Goal: Task Accomplishment & Management: Use online tool/utility

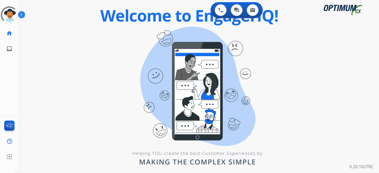
click at [257, 131] on div "0 Voice Interactions 0 Chat Interactions 0 Email Interactions swap_horiz Break …" at bounding box center [199, 86] width 360 height 173
click at [175, 45] on div "0 Voice Interactions 0 Chat Interactions 0 Email Interactions swap_horiz Break …" at bounding box center [199, 86] width 360 height 173
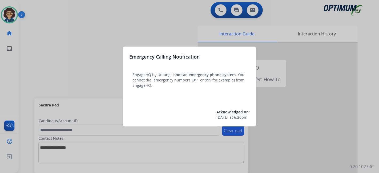
click at [35, 83] on div at bounding box center [189, 86] width 379 height 173
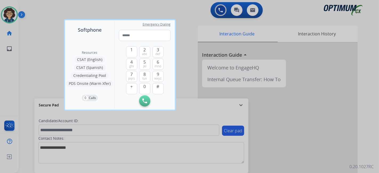
click at [29, 83] on div at bounding box center [189, 86] width 379 height 173
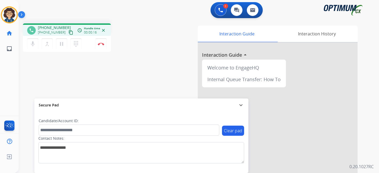
click at [68, 31] on button "content_copy" at bounding box center [71, 32] width 6 height 6
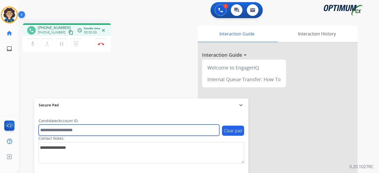
click at [106, 133] on input "text" at bounding box center [129, 130] width 181 height 11
paste input "*******"
type input "*******"
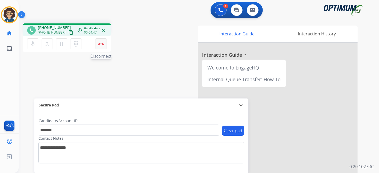
click at [103, 43] on img at bounding box center [101, 44] width 6 height 3
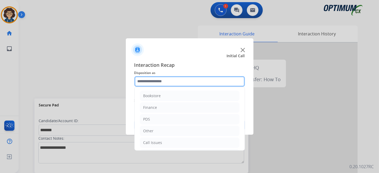
click at [176, 84] on input "text" at bounding box center [189, 81] width 110 height 11
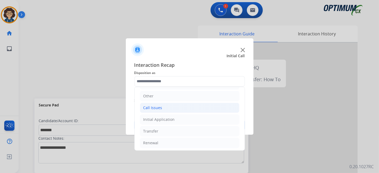
click at [190, 117] on li "Initial Application" at bounding box center [189, 119] width 99 height 10
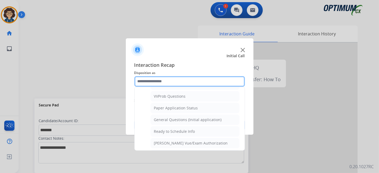
scroll to position [288, 0]
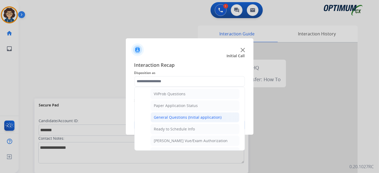
click at [223, 116] on li "General Questions (Initial application)" at bounding box center [194, 117] width 89 height 10
type input "**********"
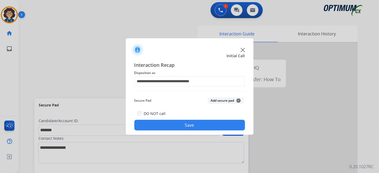
click at [227, 99] on button "Add secure pad +" at bounding box center [225, 100] width 36 height 6
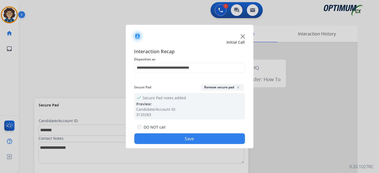
click at [206, 138] on button "Save" at bounding box center [189, 138] width 110 height 11
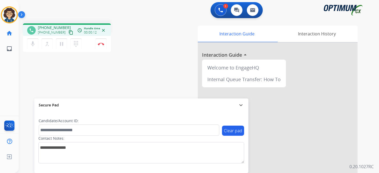
click at [68, 33] on mat-icon "content_copy" at bounding box center [70, 32] width 5 height 5
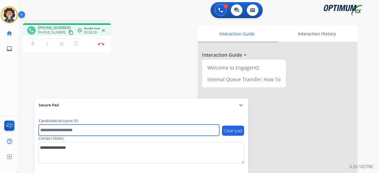
click at [93, 127] on input "text" at bounding box center [129, 130] width 181 height 11
paste input "*******"
type input "*******"
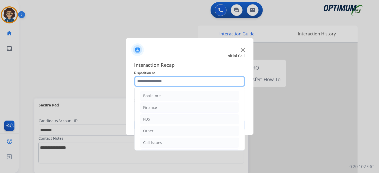
click at [214, 79] on input "text" at bounding box center [189, 81] width 110 height 11
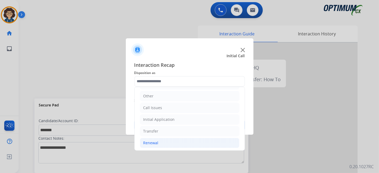
click at [186, 140] on li "Renewal" at bounding box center [189, 143] width 99 height 10
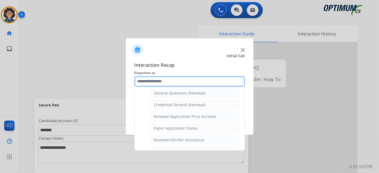
scroll to position [158, 0]
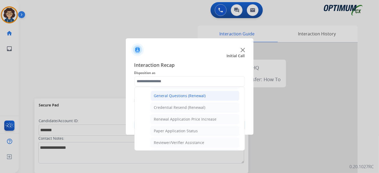
click at [208, 95] on li "General Questions (Renewal)" at bounding box center [194, 96] width 89 height 10
type input "**********"
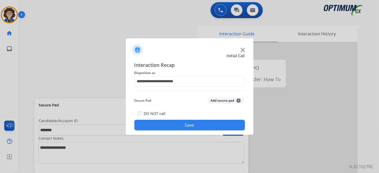
click at [232, 103] on button "Add secure pad +" at bounding box center [225, 100] width 36 height 6
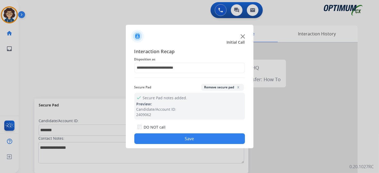
click at [208, 137] on button "Save" at bounding box center [189, 138] width 110 height 11
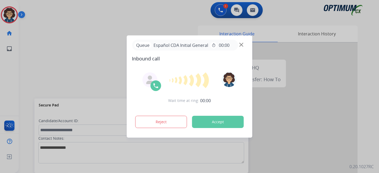
click at [217, 126] on button "Accept" at bounding box center [218, 122] width 52 height 12
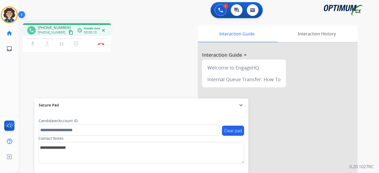
click at [68, 33] on mat-icon "content_copy" at bounding box center [70, 32] width 5 height 5
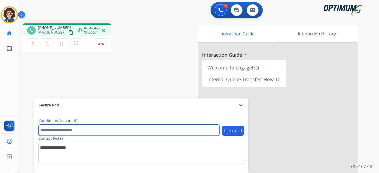
click at [86, 130] on input "text" at bounding box center [129, 130] width 181 height 11
paste input "*******"
type input "*******"
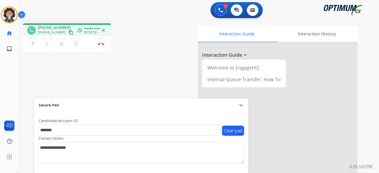
click at [113, 75] on div "phone [PHONE_NUMBER] [PHONE_NUMBER] content_copy access_time Call metrics Queue…" at bounding box center [192, 130] width 347 height 222
click at [102, 43] on img at bounding box center [101, 44] width 6 height 3
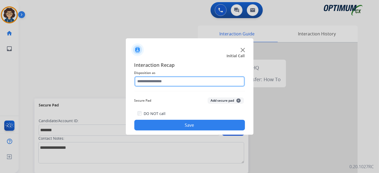
click at [187, 81] on input "text" at bounding box center [189, 81] width 110 height 11
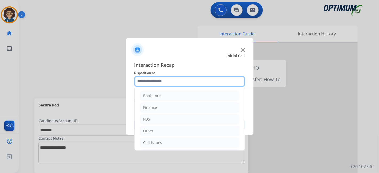
scroll to position [35, 0]
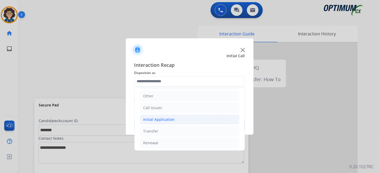
click at [200, 122] on li "Initial Application" at bounding box center [189, 119] width 99 height 10
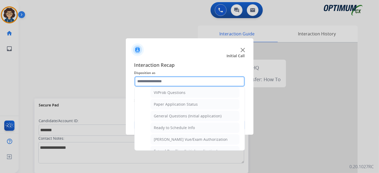
scroll to position [298, 0]
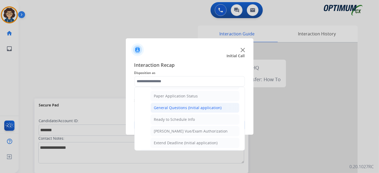
click at [220, 103] on li "General Questions (Initial application)" at bounding box center [194, 108] width 89 height 10
type input "**********"
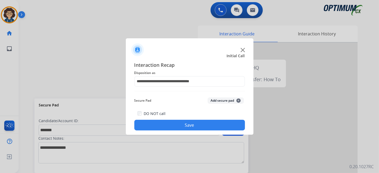
click at [221, 99] on button "Add secure pad +" at bounding box center [225, 100] width 36 height 6
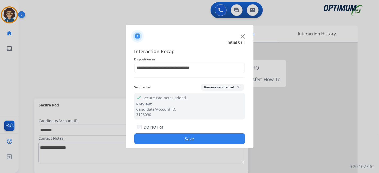
click at [183, 139] on button "Save" at bounding box center [189, 138] width 110 height 11
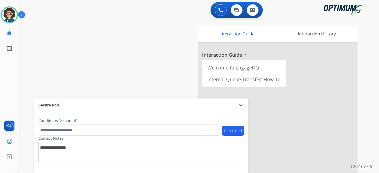
click at [114, 28] on div "swap_horiz Break voice bridge close_fullscreen Connect 3-Way Call merge_type Se…" at bounding box center [192, 130] width 347 height 222
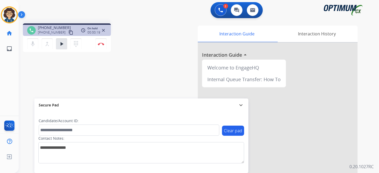
click at [68, 32] on mat-icon "content_copy" at bounding box center [70, 32] width 5 height 5
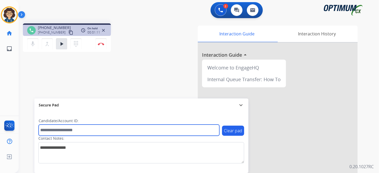
click at [80, 130] on input "text" at bounding box center [129, 130] width 181 height 11
paste input "*******"
type input "*******"
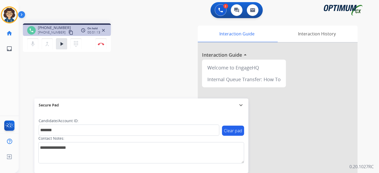
click at [109, 81] on div "phone [PHONE_NUMBER] [PHONE_NUMBER] content_copy access_time Call metrics Queue…" at bounding box center [192, 130] width 347 height 222
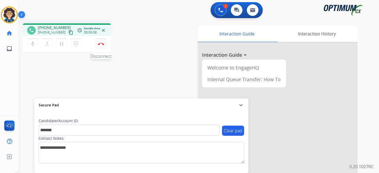
click at [104, 44] on button "Disconnect" at bounding box center [100, 43] width 11 height 11
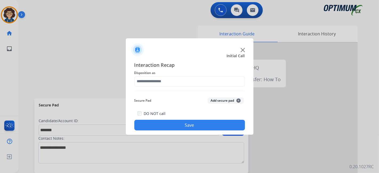
click at [204, 74] on span "Disposition as" at bounding box center [189, 73] width 110 height 6
click at [192, 87] on div "Interaction Recap Disposition as Secure Pad Add secure pad + DO NOT call Save" at bounding box center [189, 95] width 110 height 69
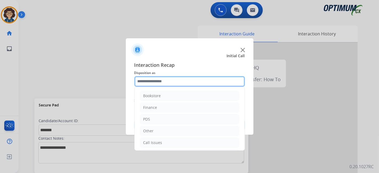
click at [191, 77] on input "text" at bounding box center [189, 81] width 110 height 11
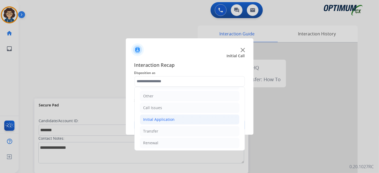
click at [179, 120] on li "Initial Application" at bounding box center [189, 119] width 99 height 10
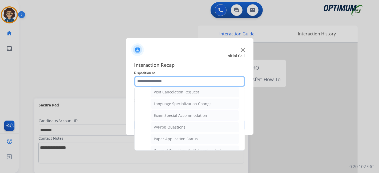
scroll to position [264, 0]
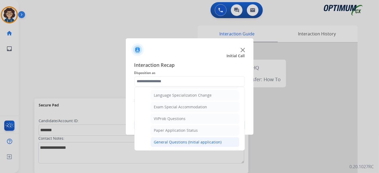
click at [201, 140] on div "General Questions (Initial application)" at bounding box center [188, 142] width 68 height 5
type input "**********"
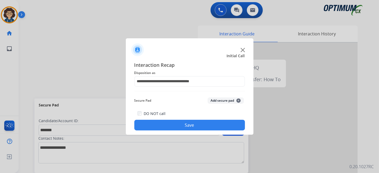
drag, startPoint x: 222, startPoint y: 100, endPoint x: 211, endPoint y: 133, distance: 33.9
click at [222, 104] on div "Secure Pad Add secure pad +" at bounding box center [189, 100] width 110 height 11
click at [217, 97] on div "Secure Pad Add secure pad +" at bounding box center [189, 100] width 110 height 11
click at [220, 96] on div "Secure Pad Add secure pad +" at bounding box center [189, 100] width 110 height 11
click at [219, 101] on button "Add secure pad +" at bounding box center [225, 100] width 36 height 6
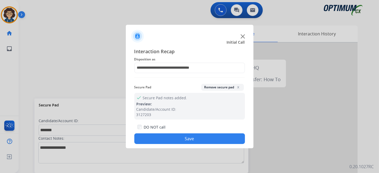
click at [198, 137] on button "Save" at bounding box center [189, 138] width 110 height 11
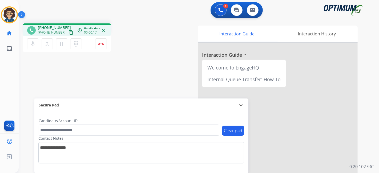
click at [68, 32] on mat-icon "content_copy" at bounding box center [70, 32] width 5 height 5
click at [64, 44] on mat-icon "pause" at bounding box center [61, 44] width 6 height 6
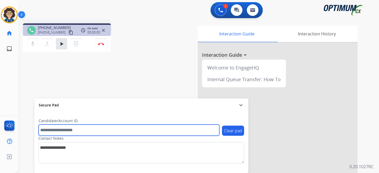
click at [58, 129] on input "text" at bounding box center [129, 130] width 181 height 11
paste input "*******"
type input "*******"
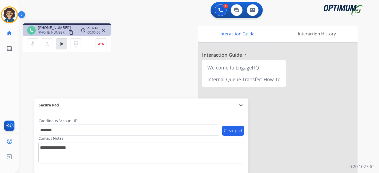
click at [83, 79] on div "phone [PHONE_NUMBER] [PHONE_NUMBER] content_copy access_time Call metrics Queue…" at bounding box center [192, 130] width 347 height 222
click at [63, 46] on mat-icon "play_arrow" at bounding box center [61, 44] width 6 height 6
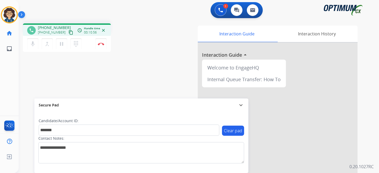
click at [149, 87] on div "phone [PHONE_NUMBER] [PHONE_NUMBER] content_copy access_time Call metrics Queue…" at bounding box center [192, 130] width 347 height 222
click at [99, 43] on img at bounding box center [101, 44] width 6 height 3
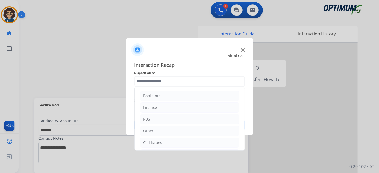
click at [193, 79] on input "text" at bounding box center [189, 81] width 110 height 11
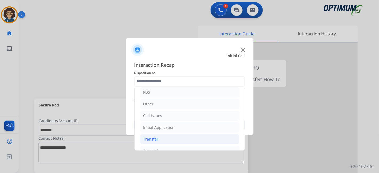
scroll to position [35, 0]
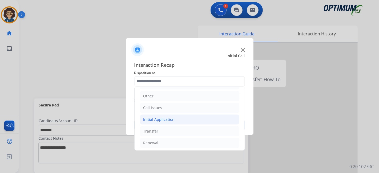
click at [180, 121] on li "Initial Application" at bounding box center [189, 119] width 99 height 10
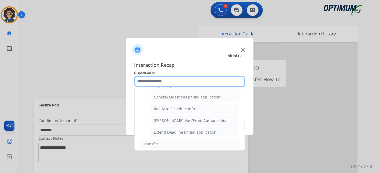
scroll to position [284, 0]
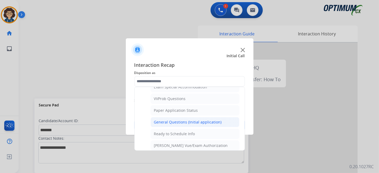
click at [212, 120] on div "General Questions (Initial application)" at bounding box center [188, 122] width 68 height 5
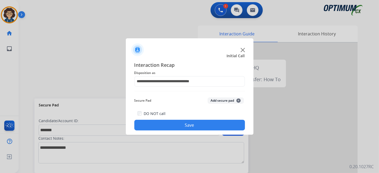
click at [222, 101] on button "Add secure pad +" at bounding box center [225, 100] width 36 height 6
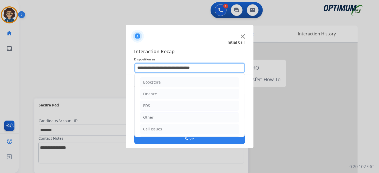
click at [229, 67] on input "**********" at bounding box center [189, 68] width 110 height 11
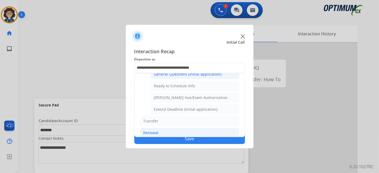
click at [198, 128] on li "Renewal" at bounding box center [189, 133] width 99 height 10
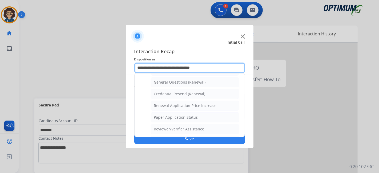
scroll to position [150, 0]
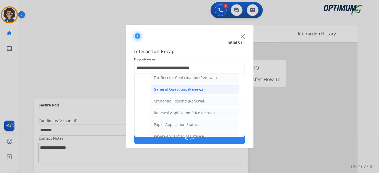
click at [198, 91] on li "General Questions (Renewal)" at bounding box center [194, 89] width 89 height 10
type input "**********"
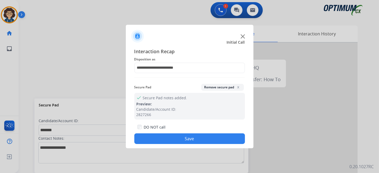
click at [189, 137] on button "Save" at bounding box center [189, 138] width 110 height 11
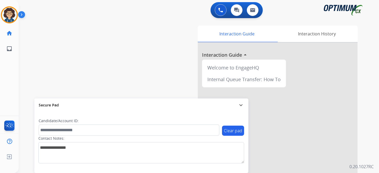
click at [377, 110] on div "0 Voice Interactions 0 Chat Interactions 0 Email Interactions swap_horiz Break …" at bounding box center [199, 86] width 360 height 173
click at [14, 10] on img at bounding box center [9, 14] width 15 height 15
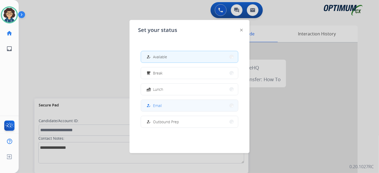
click at [157, 103] on span "Email" at bounding box center [157, 106] width 9 height 6
